Goal: Find specific page/section: Find specific page/section

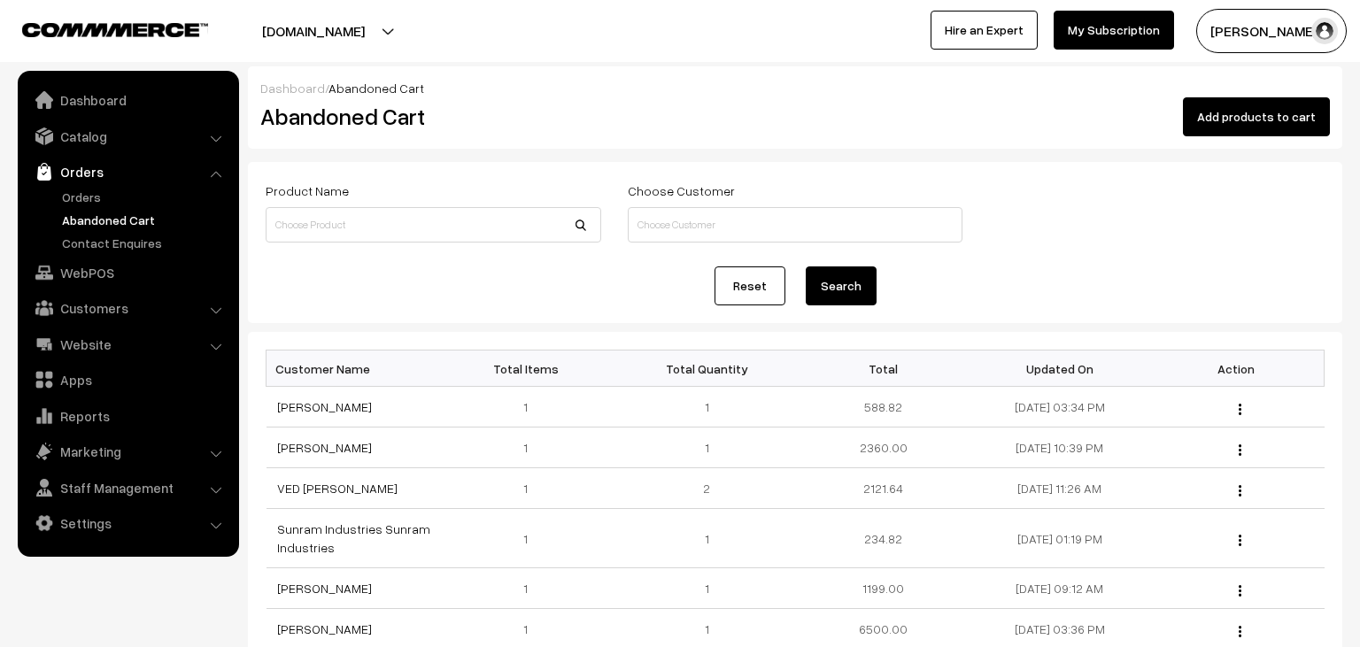
click at [108, 138] on link "Catalog" at bounding box center [127, 136] width 211 height 32
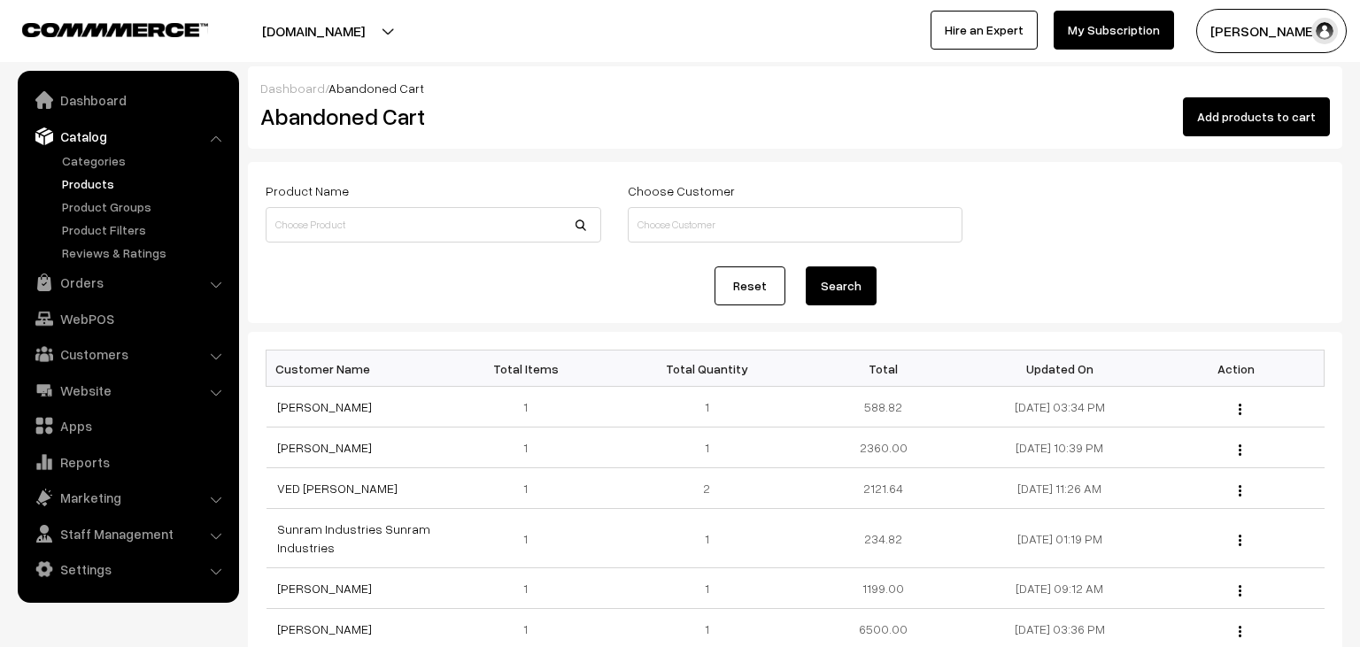
click at [104, 175] on link "Products" at bounding box center [145, 183] width 175 height 19
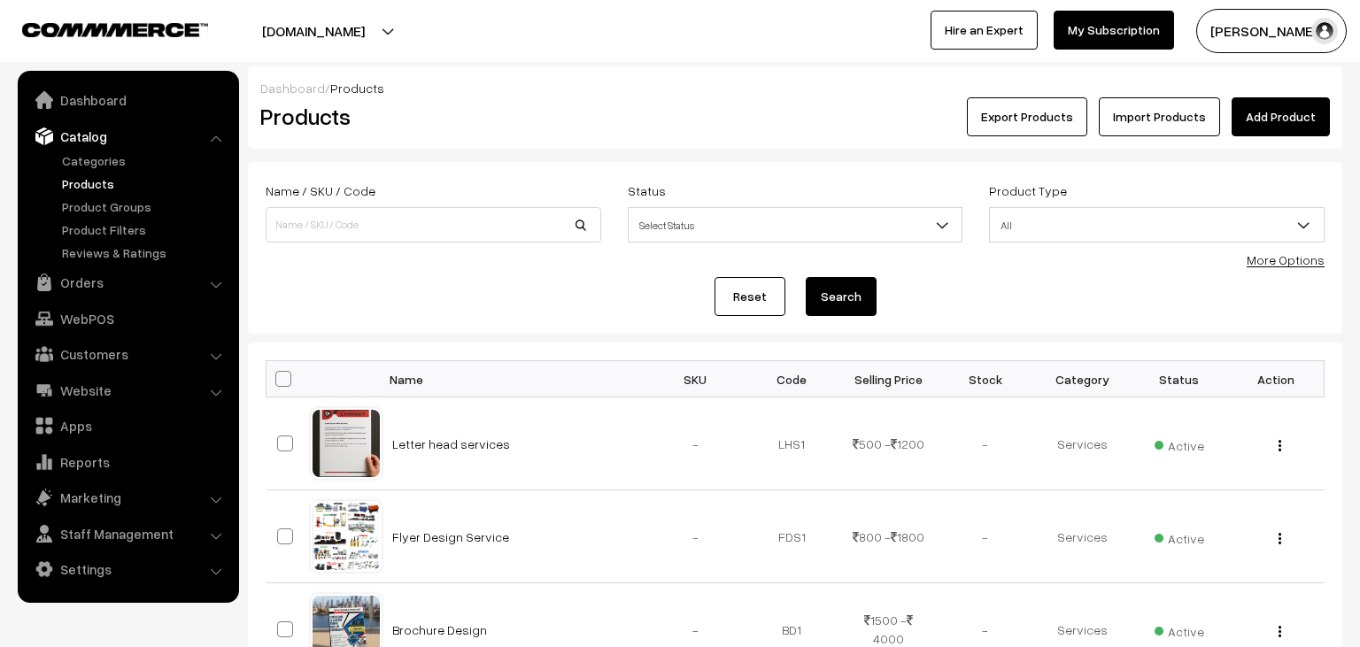
click at [774, 218] on span "Select Status" at bounding box center [795, 225] width 334 height 31
click at [450, 216] on input at bounding box center [433, 224] width 335 height 35
click at [1071, 214] on span "All" at bounding box center [1157, 225] width 334 height 31
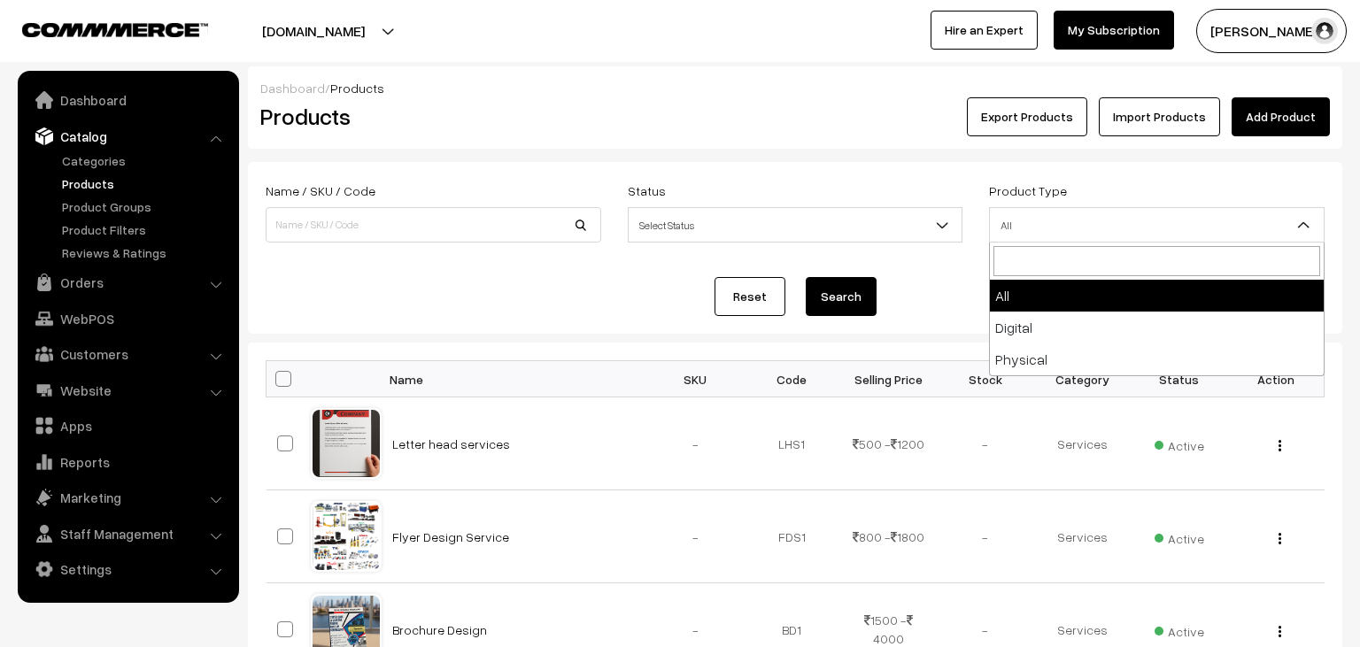
click at [1071, 214] on span "All" at bounding box center [1157, 225] width 334 height 31
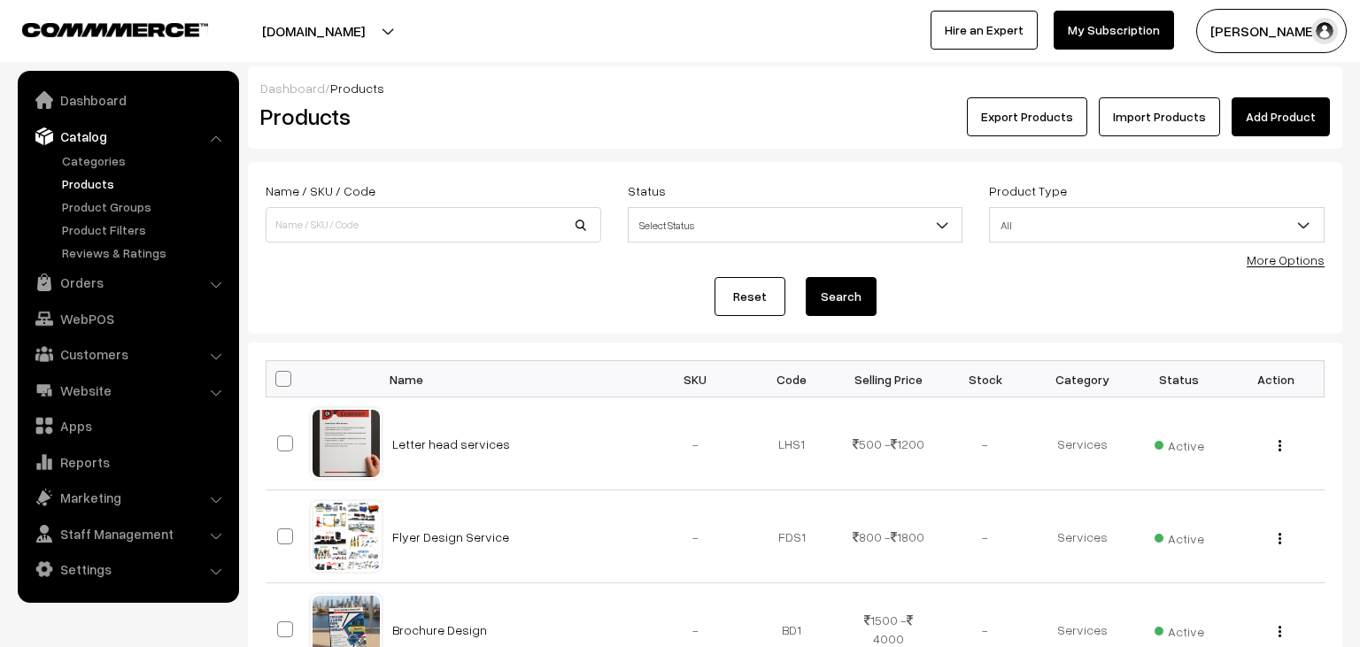
click at [1272, 256] on link "More Options" at bounding box center [1285, 259] width 78 height 15
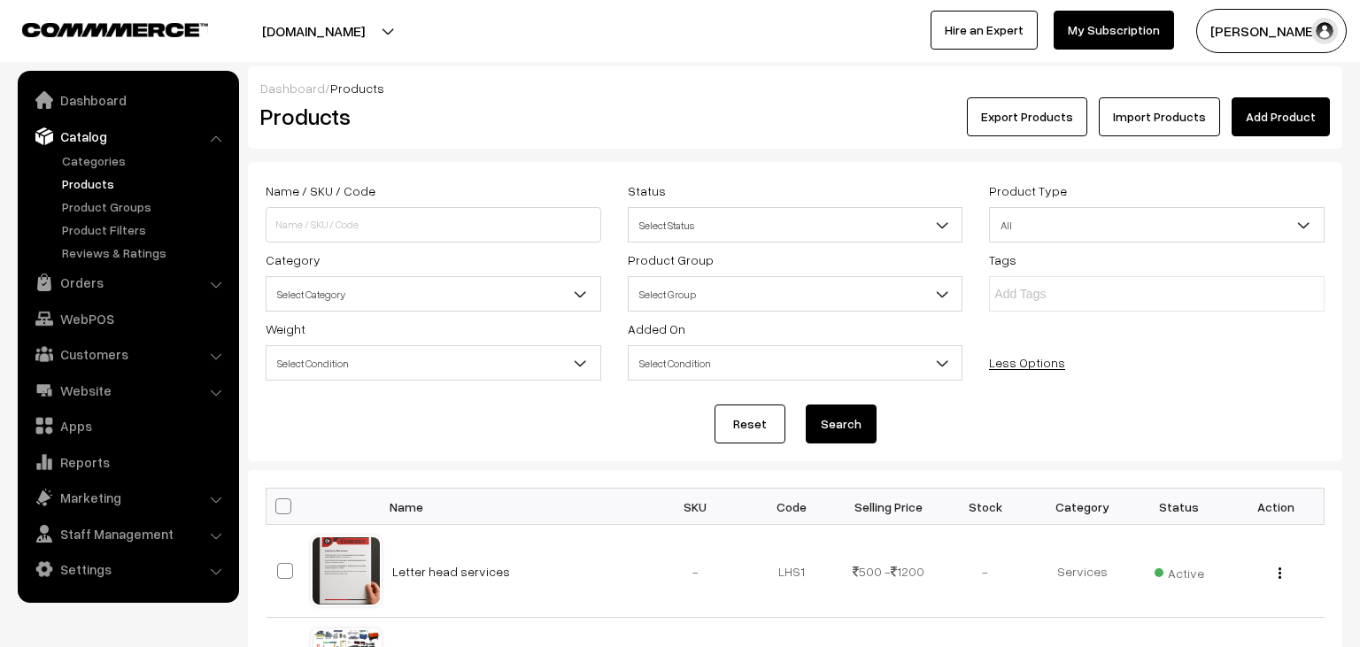
click at [459, 298] on span "Select Category" at bounding box center [433, 294] width 334 height 31
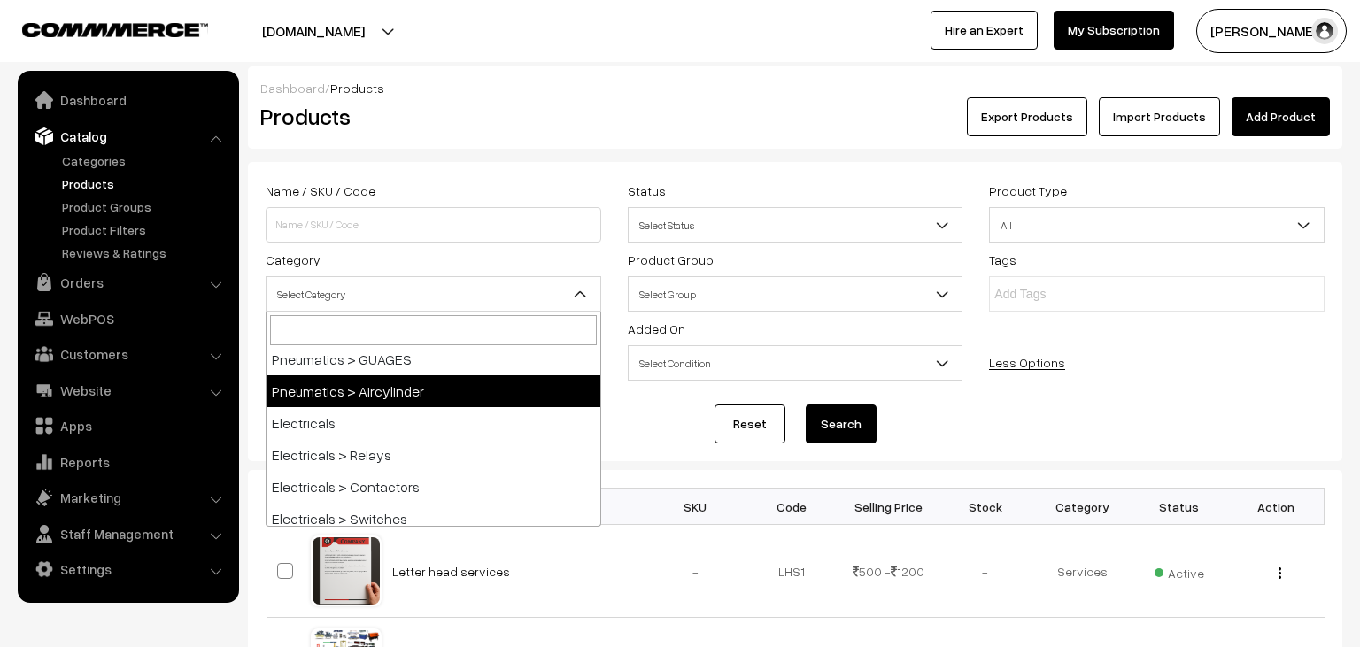
scroll to position [407, 0]
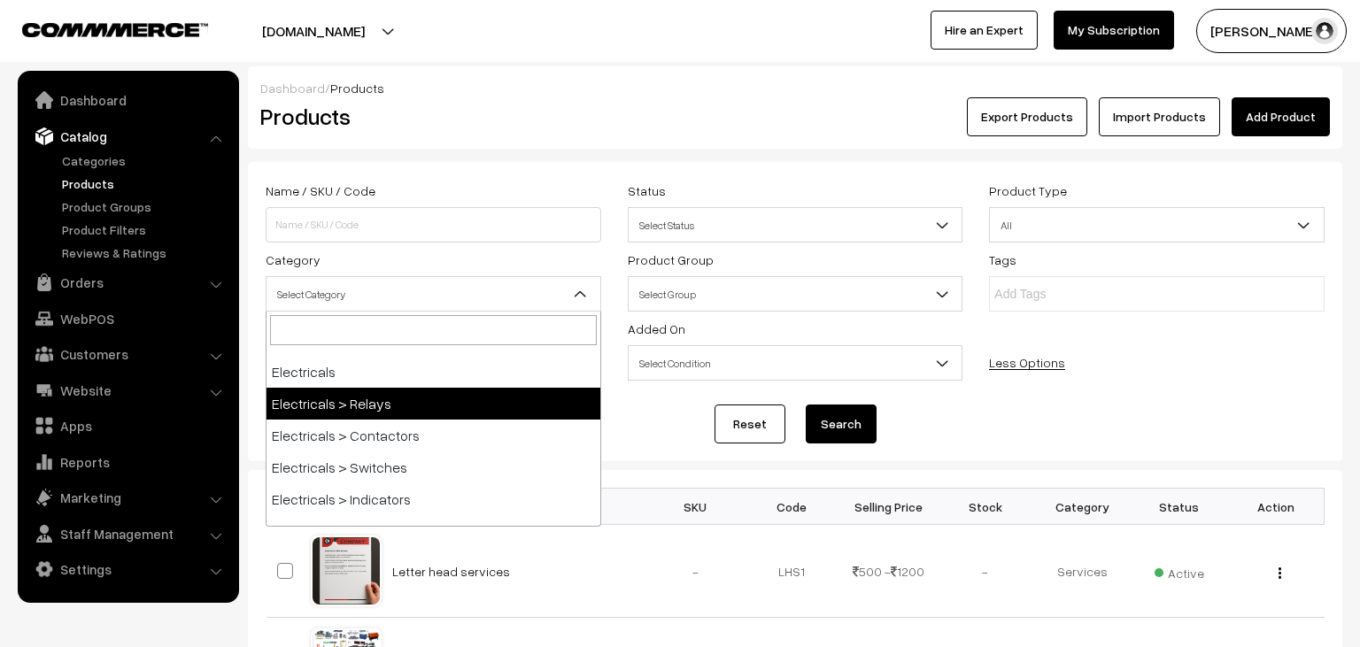
drag, startPoint x: 419, startPoint y: 416, endPoint x: 459, endPoint y: 415, distance: 40.7
select select "22"
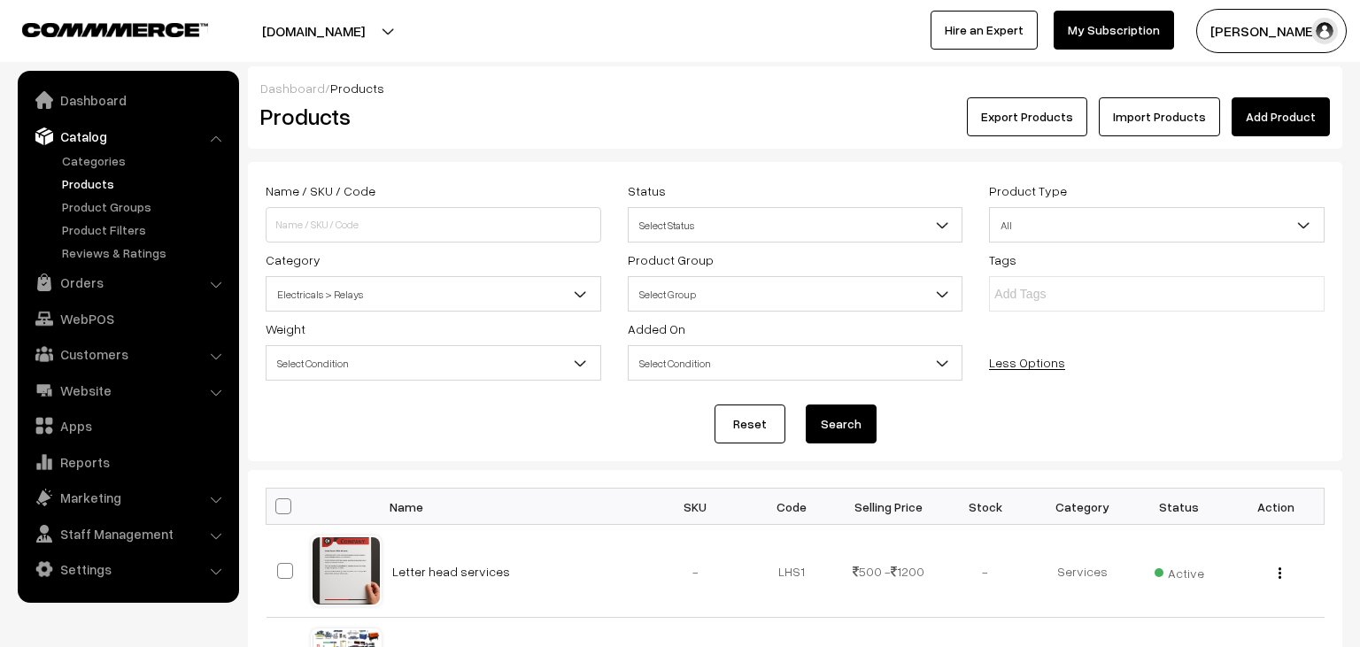
click at [819, 435] on button "Search" at bounding box center [840, 423] width 71 height 39
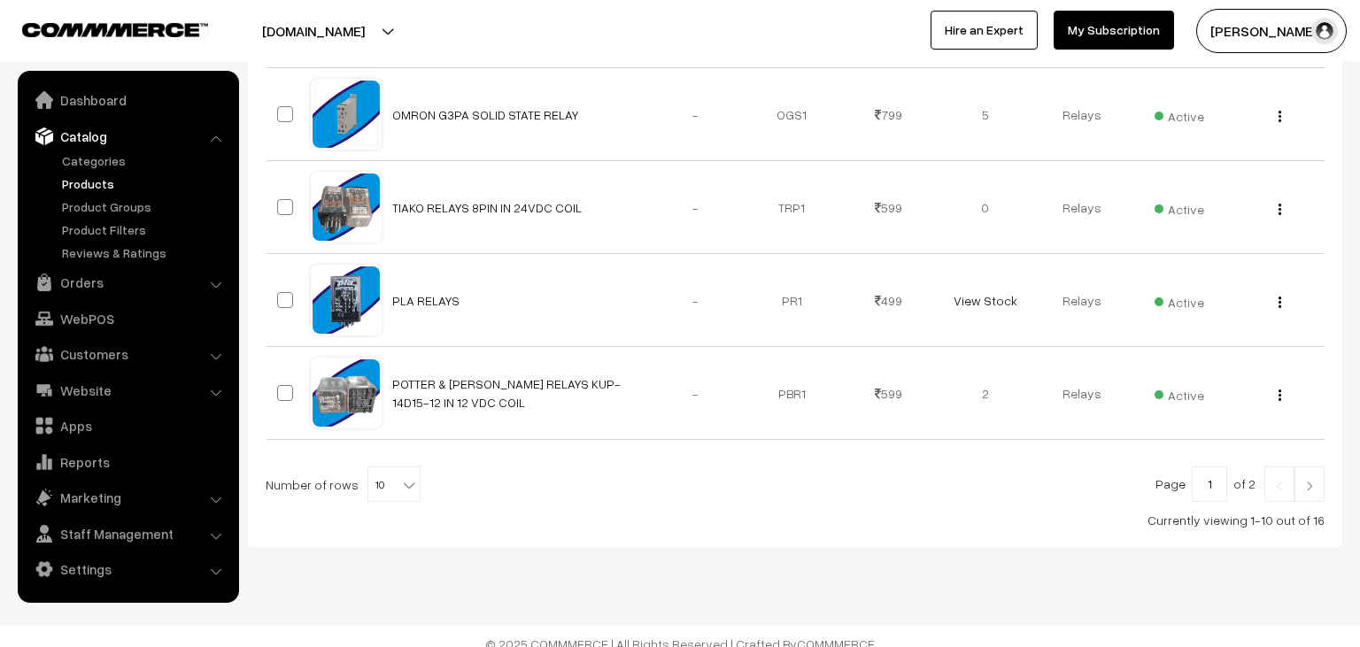
scroll to position [1027, 0]
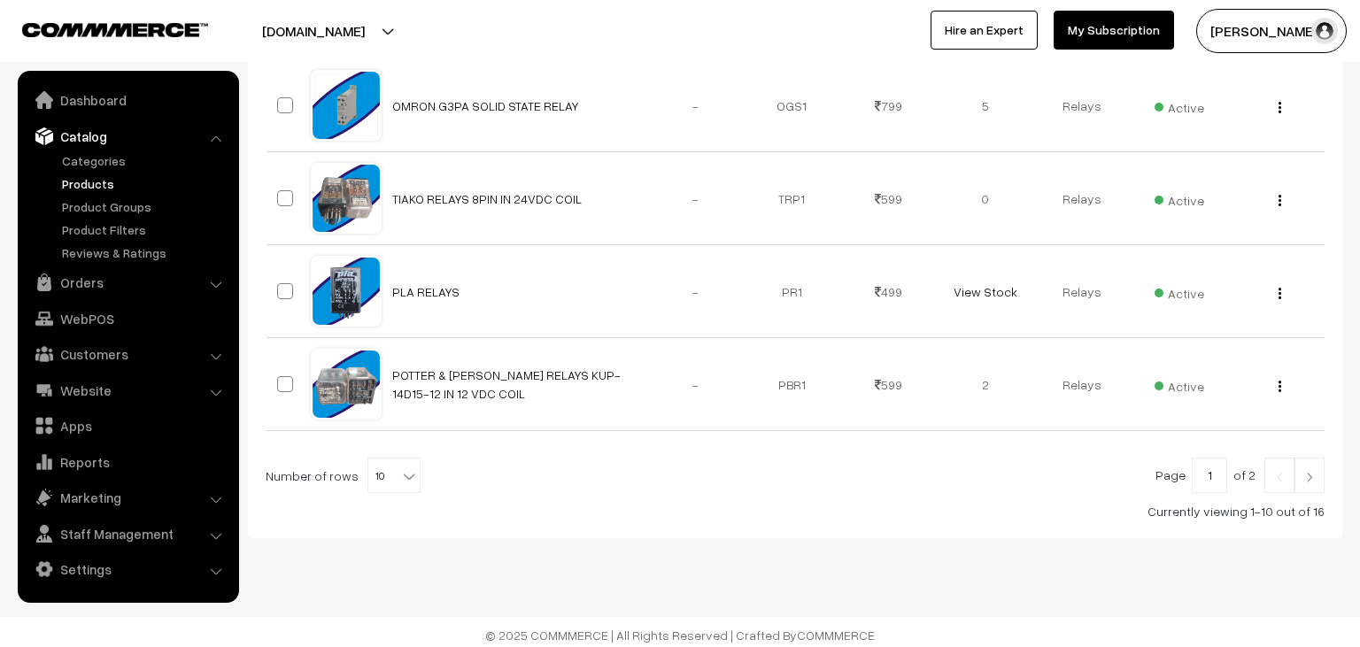
click at [1319, 466] on link at bounding box center [1309, 475] width 30 height 35
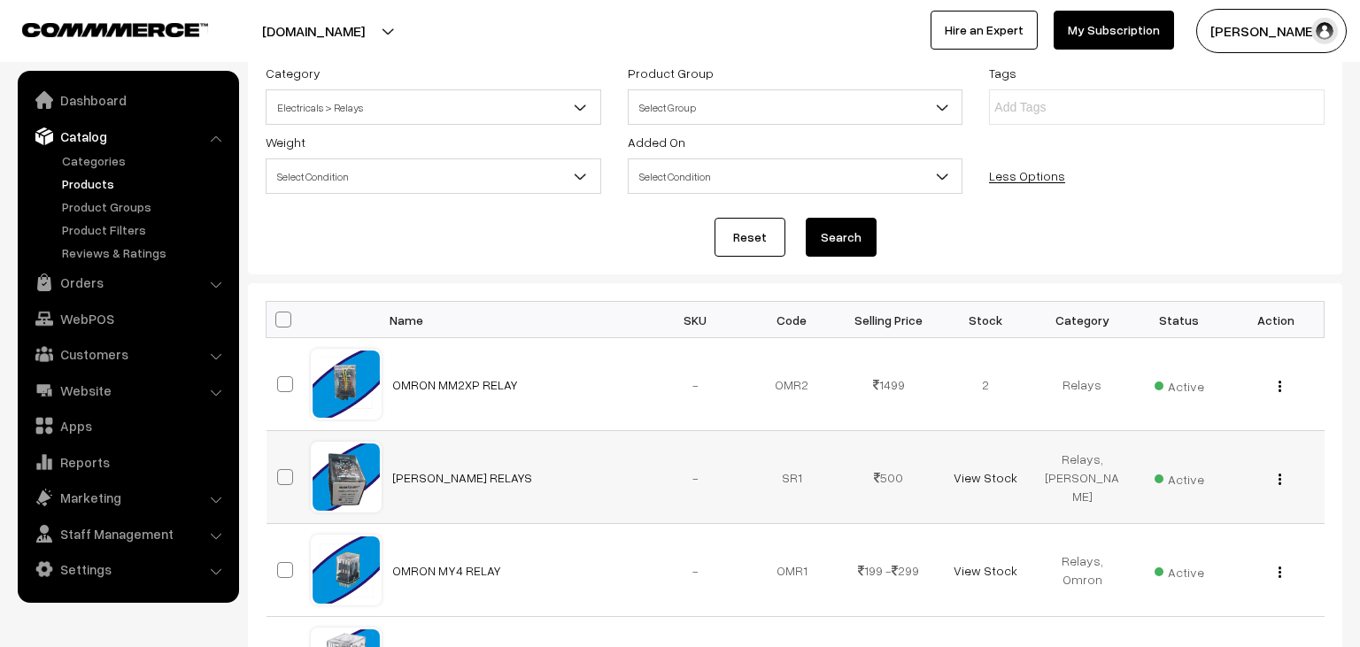
scroll to position [656, 0]
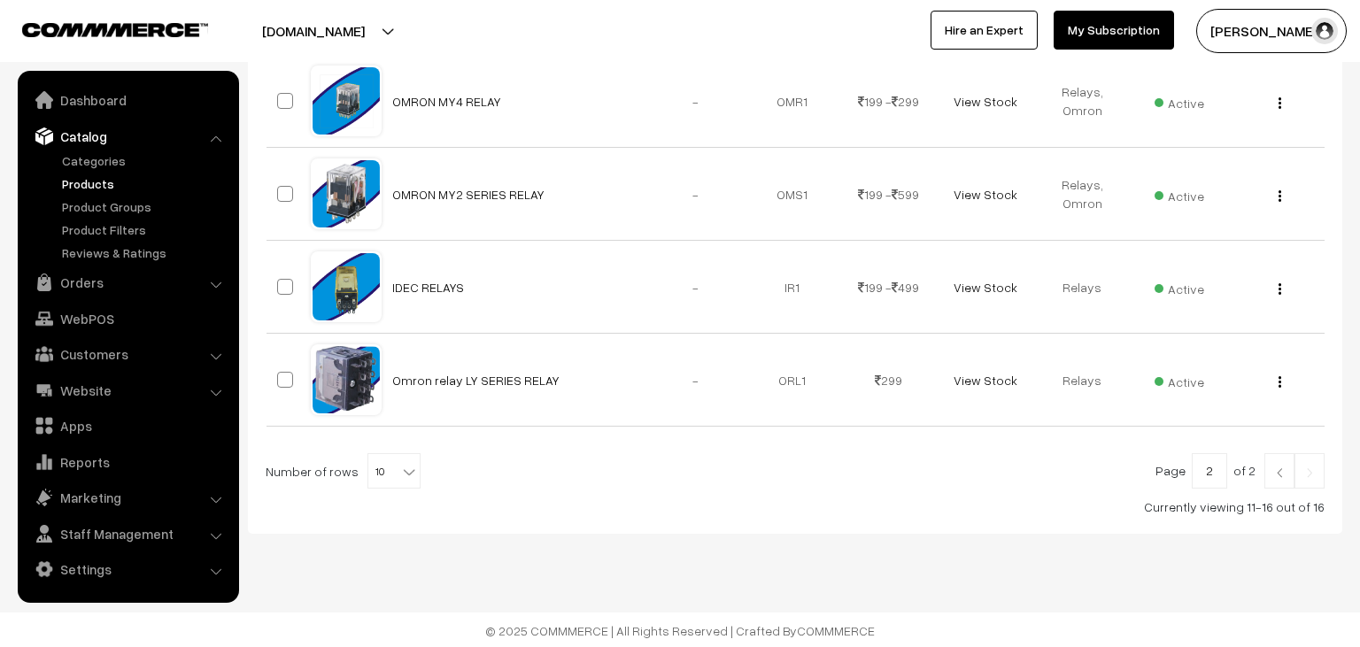
click at [1285, 467] on img at bounding box center [1279, 472] width 16 height 11
